Goal: Go to known website: Access a specific website the user already knows

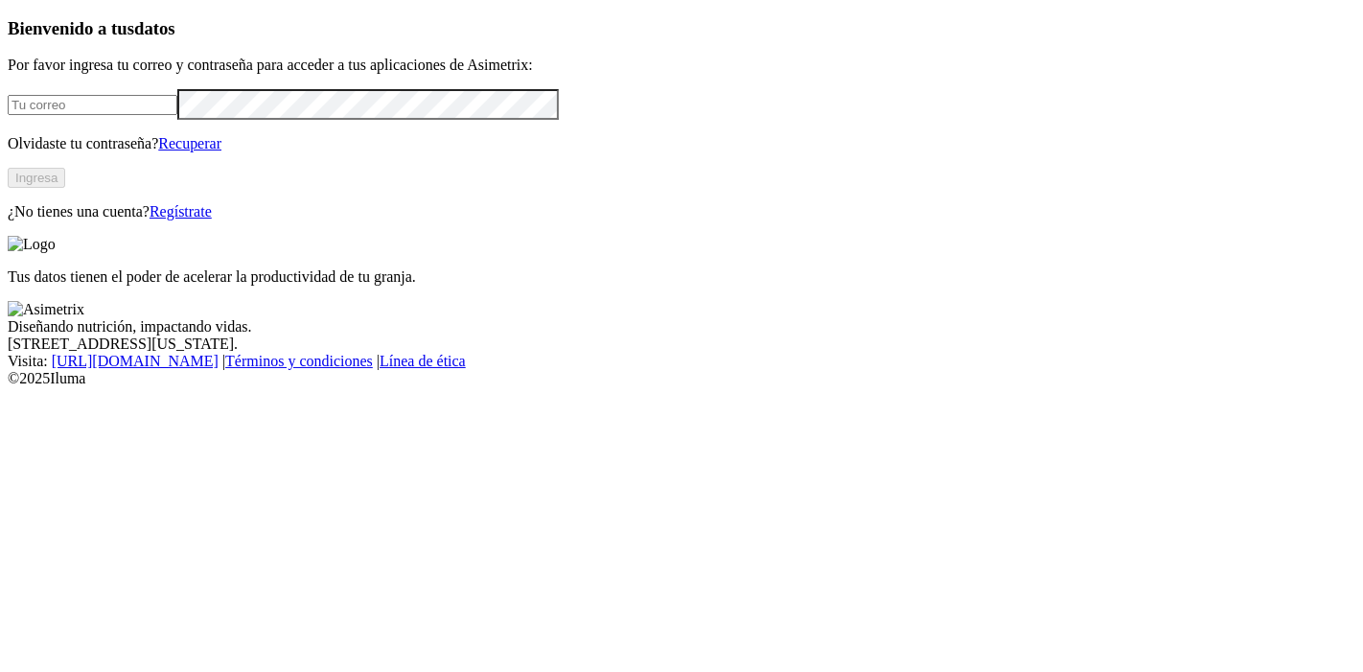
click at [177, 115] on input "email" at bounding box center [93, 105] width 170 height 20
type input "[PERSON_NAME][EMAIL_ADDRESS][PERSON_NAME][DOMAIN_NAME]"
click at [65, 188] on button "Ingresa" at bounding box center [37, 178] width 58 height 20
